Goal: Task Accomplishment & Management: Manage account settings

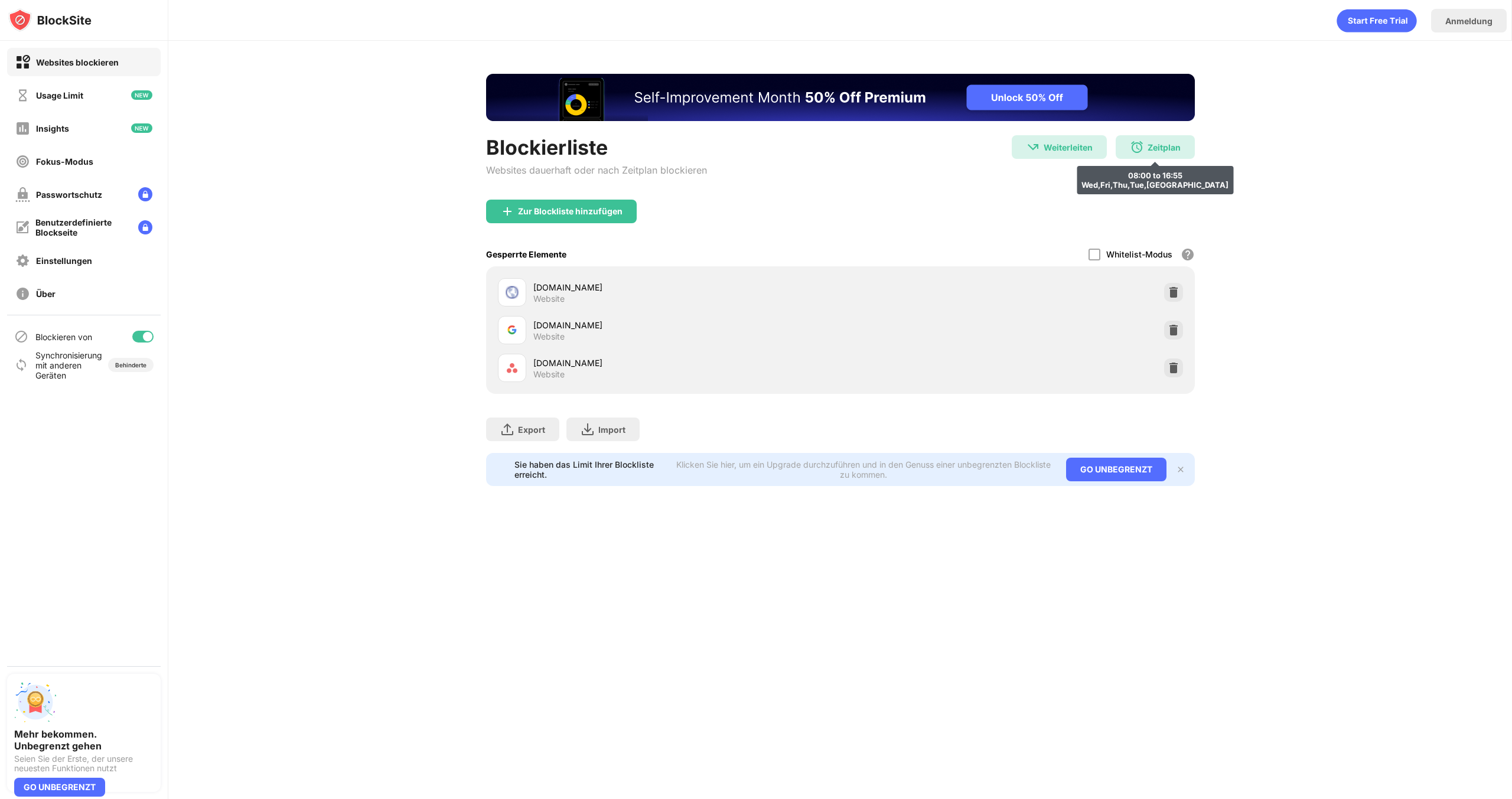
click at [1174, 153] on div "Zeitplan 08:00 to 16:55 Wed,Fri,Thu,Tue,[GEOGRAPHIC_DATA]" at bounding box center [1154, 147] width 79 height 24
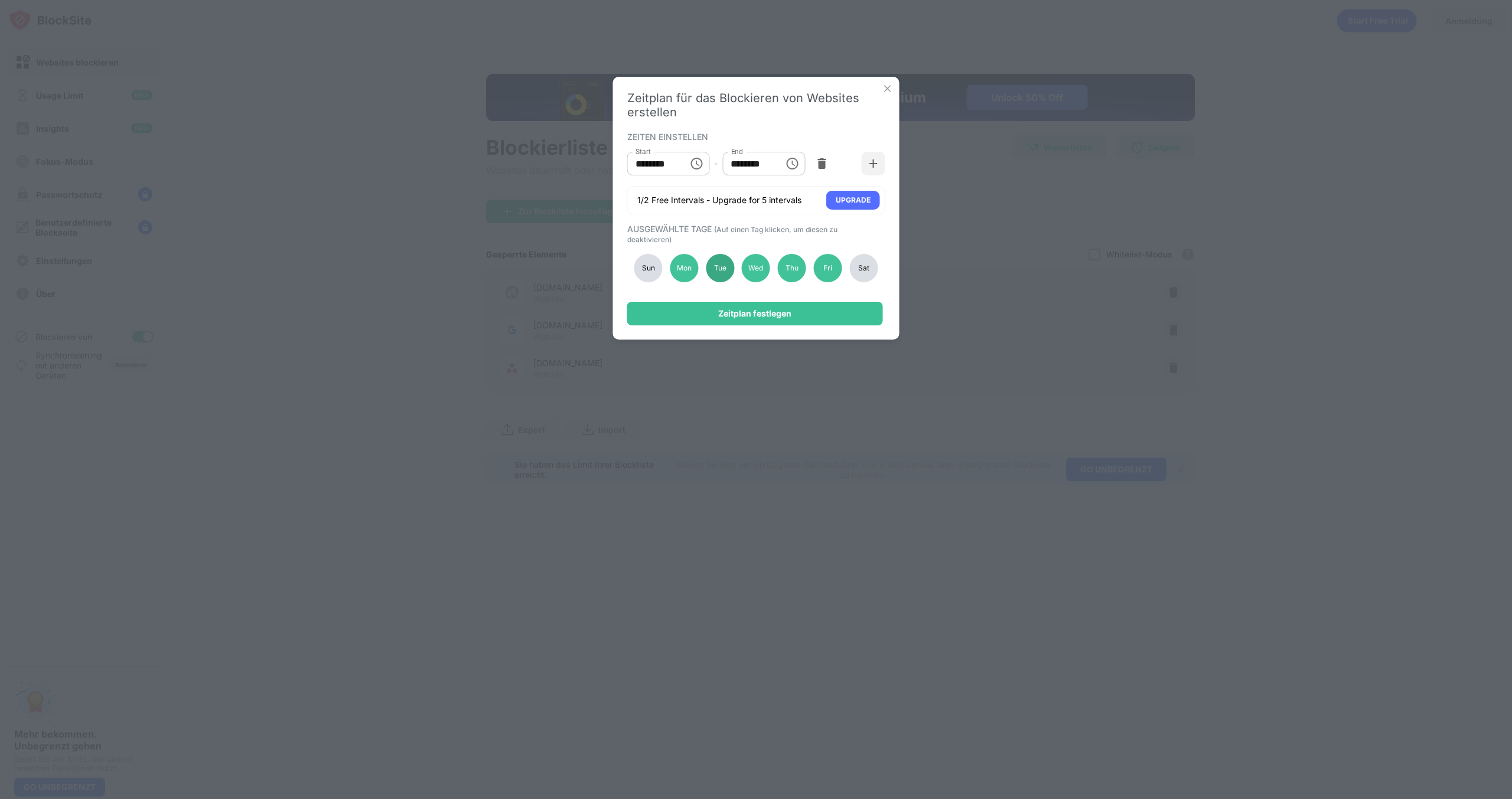
click at [712, 275] on div "Tue" at bounding box center [720, 268] width 28 height 28
click at [728, 316] on div "Zeitplan festlegen" at bounding box center [754, 313] width 73 height 9
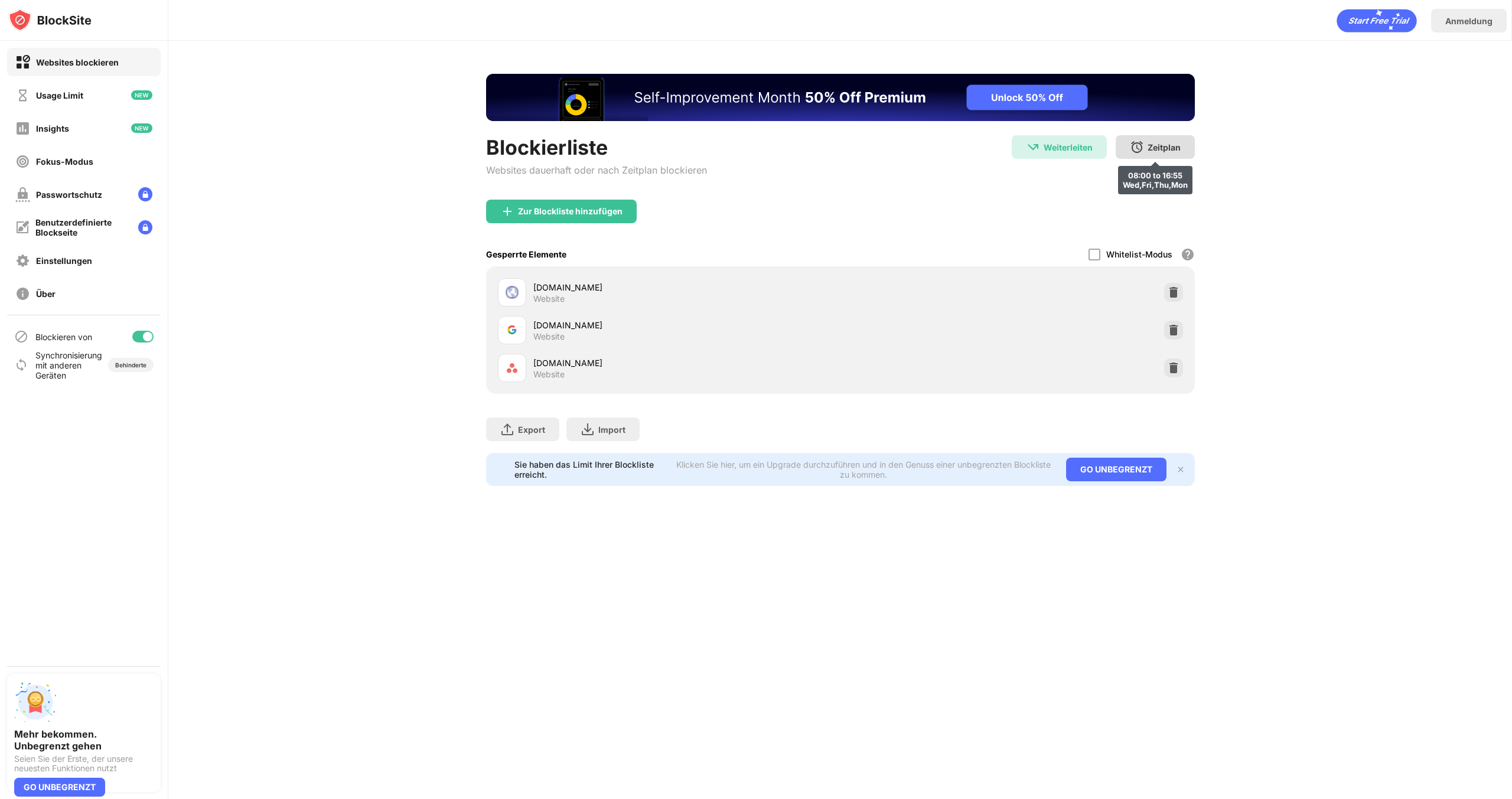
click at [1172, 145] on div "Zeitplan" at bounding box center [1164, 147] width 33 height 10
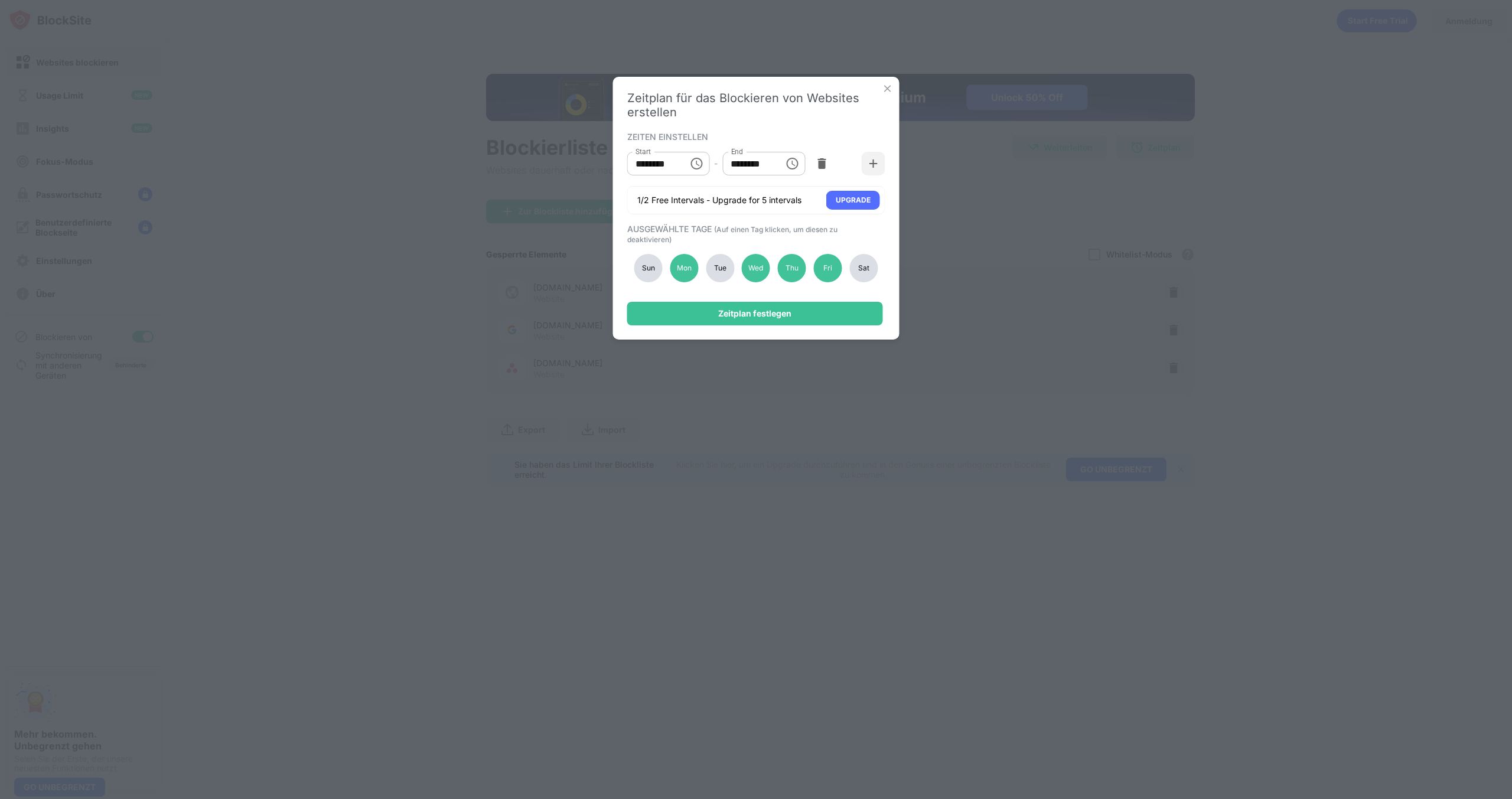
click at [734, 263] on div "Sun Mon Tue Wed Thu Fri Sat" at bounding box center [756, 268] width 258 height 48
click at [726, 268] on div "Tue" at bounding box center [720, 268] width 28 height 28
click at [803, 316] on div "Zeitplan festlegen" at bounding box center [755, 313] width 256 height 24
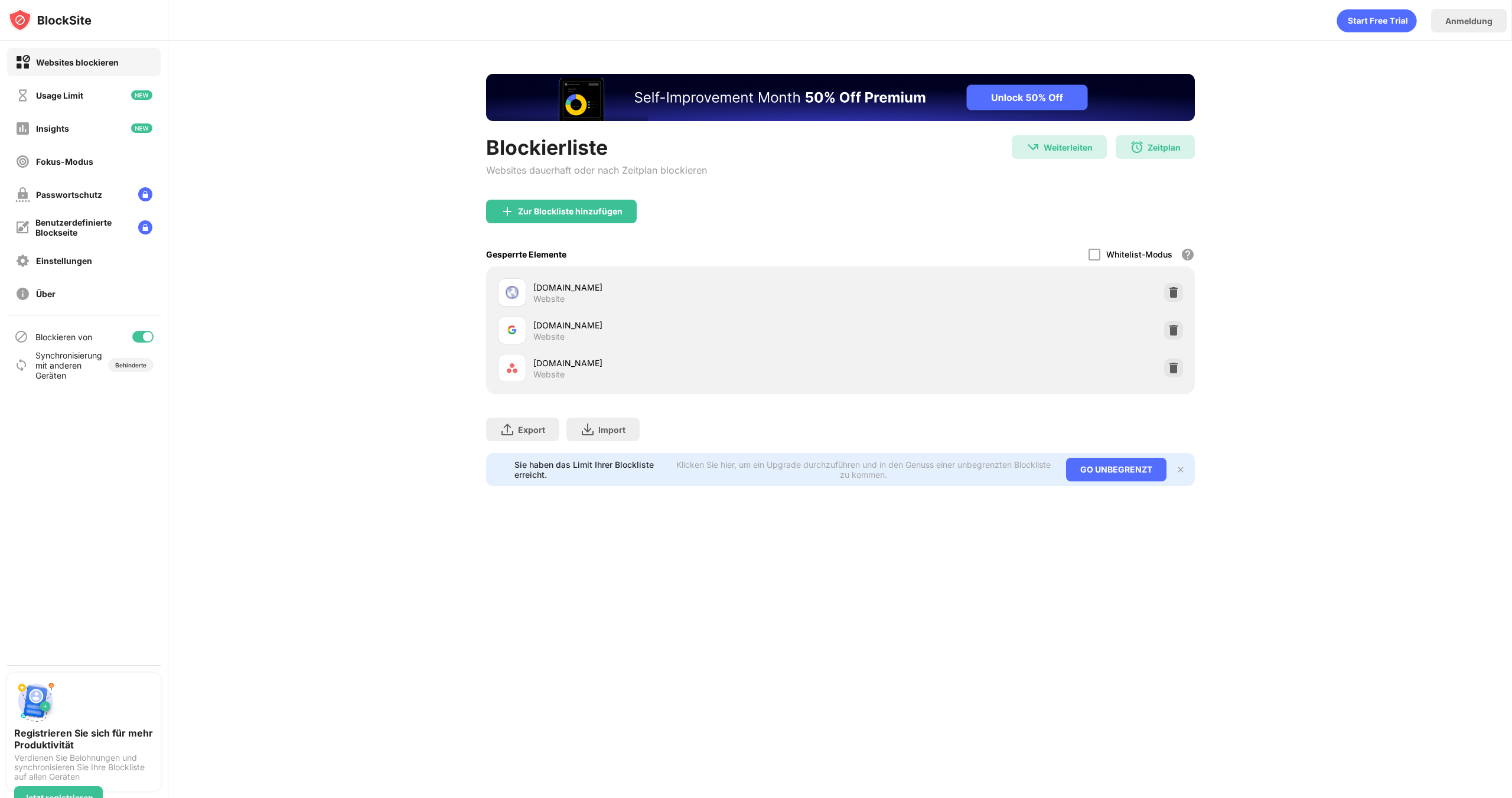
click at [1163, 86] on img "Banner Message" at bounding box center [840, 97] width 709 height 47
click at [1148, 150] on div "Zeitplan" at bounding box center [1164, 147] width 33 height 10
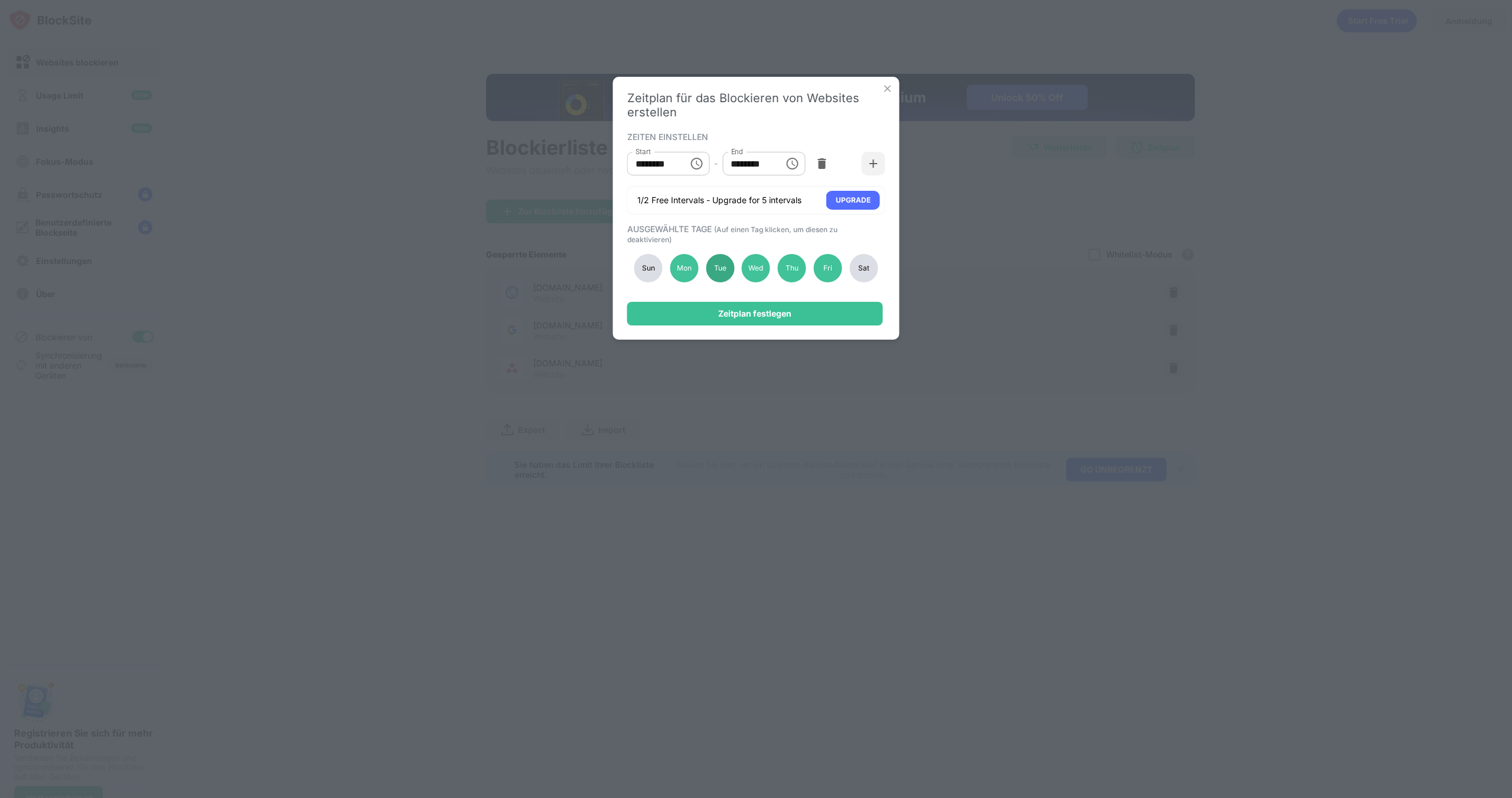
click at [722, 279] on div "Tue" at bounding box center [720, 268] width 28 height 28
click at [719, 318] on div "Zeitplan festlegen" at bounding box center [754, 313] width 73 height 9
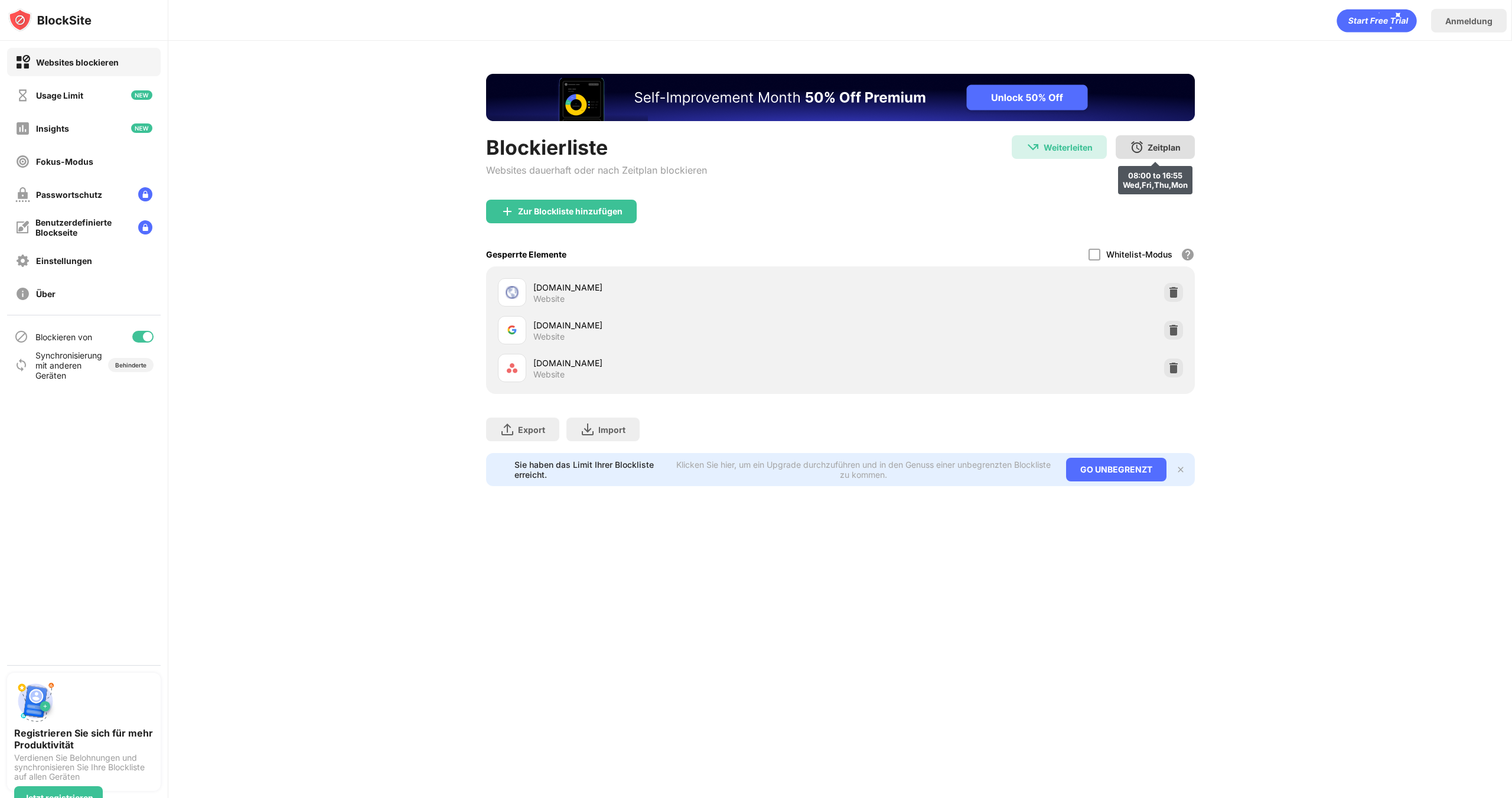
click at [1170, 157] on div "Zeitplan 08:00 to 16:55 Wed,Fri,Thu,Mon" at bounding box center [1154, 147] width 79 height 24
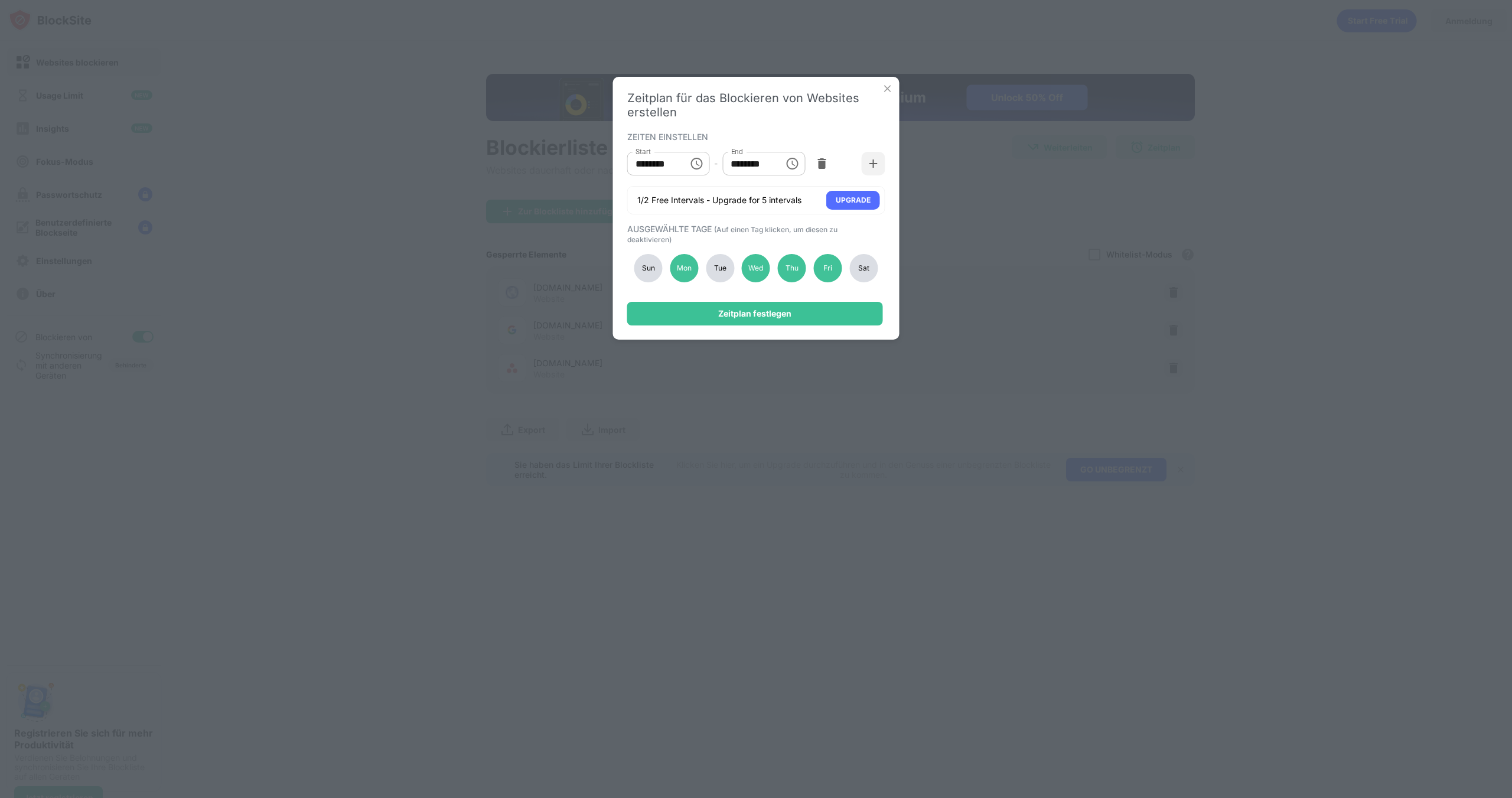
click at [726, 264] on div "Tue" at bounding box center [720, 268] width 28 height 28
click at [778, 321] on div "Zeitplan festlegen" at bounding box center [755, 313] width 256 height 24
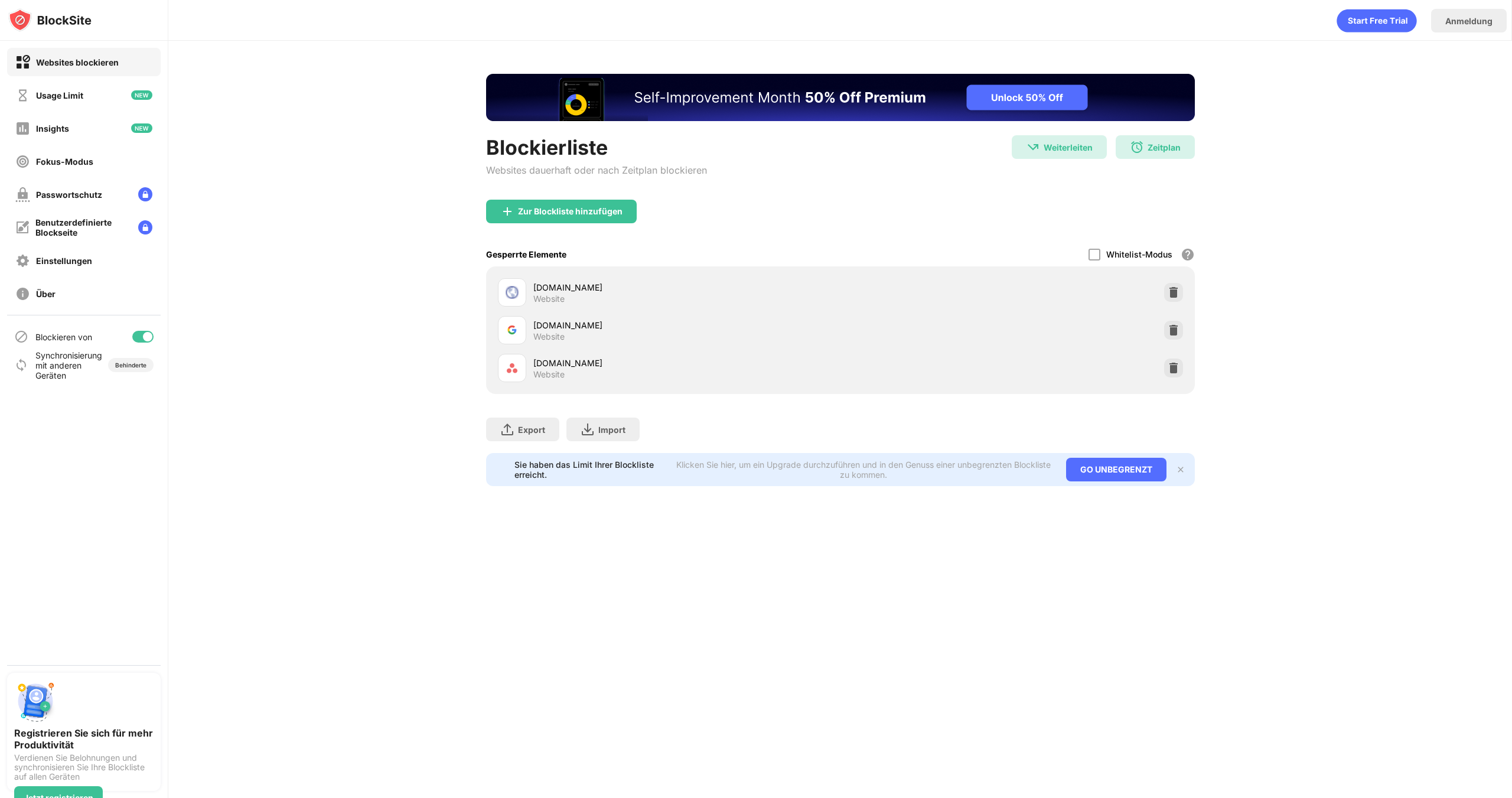
drag, startPoint x: 294, startPoint y: 443, endPoint x: 266, endPoint y: 328, distance: 118.4
click at [289, 434] on div "Blockierliste Websites dauerhaft oder nach Zeitplan blockieren Weiterleiten Wei…" at bounding box center [841, 280] width 1344 height 479
